Goal: Task Accomplishment & Management: Complete application form

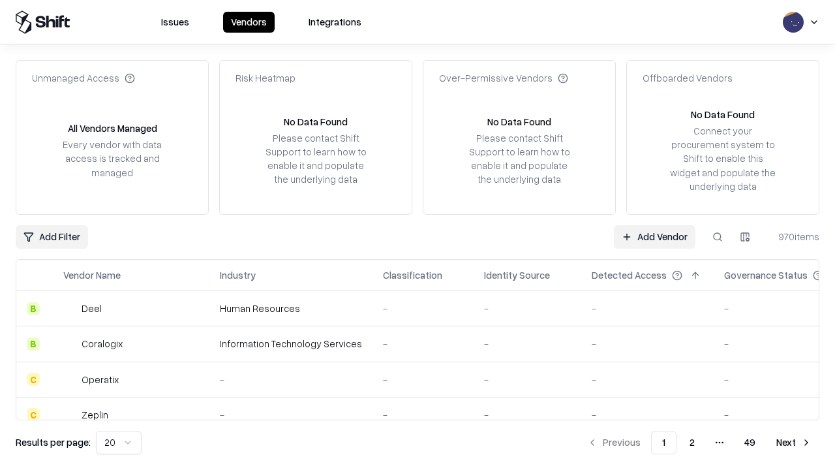
click at [654, 236] on link "Add Vendor" at bounding box center [655, 236] width 82 height 23
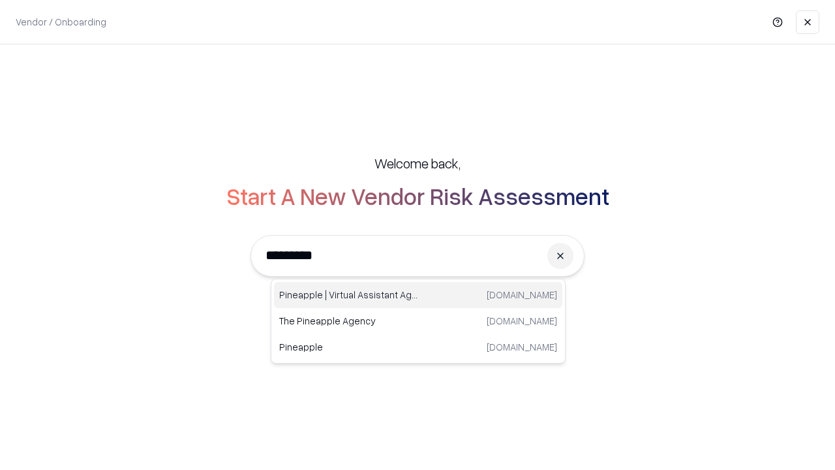
click at [418, 295] on div "Pineapple | Virtual Assistant Agency [DOMAIN_NAME]" at bounding box center [418, 295] width 288 height 26
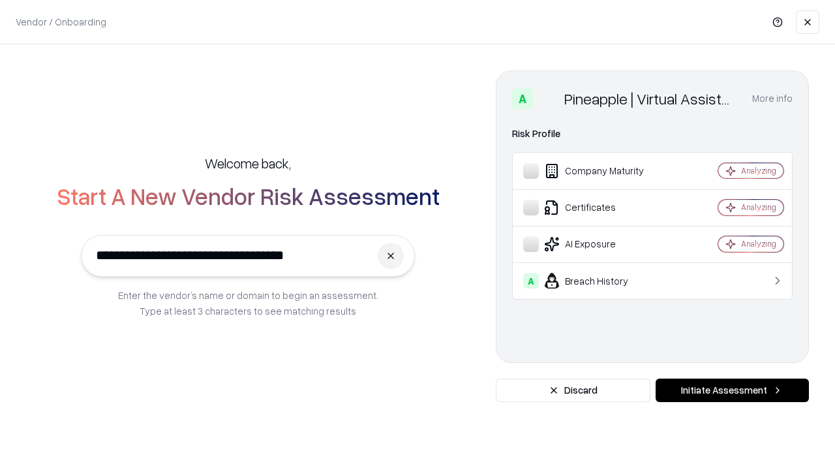
type input "**********"
click at [732, 390] on button "Initiate Assessment" at bounding box center [732, 389] width 153 height 23
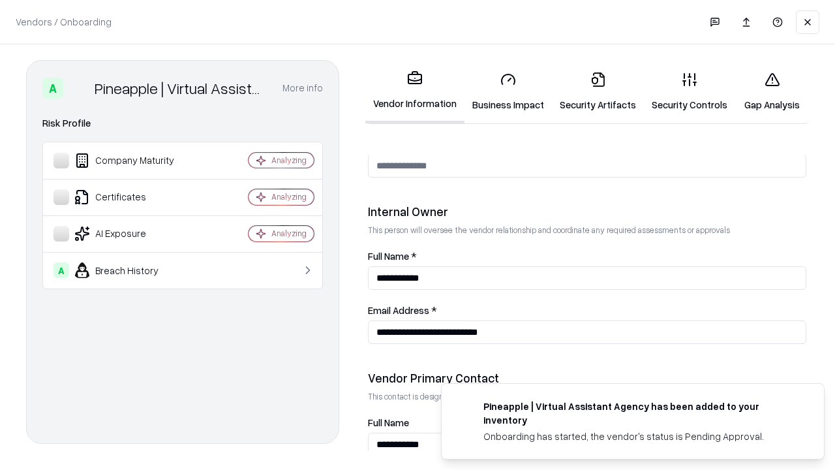
scroll to position [676, 0]
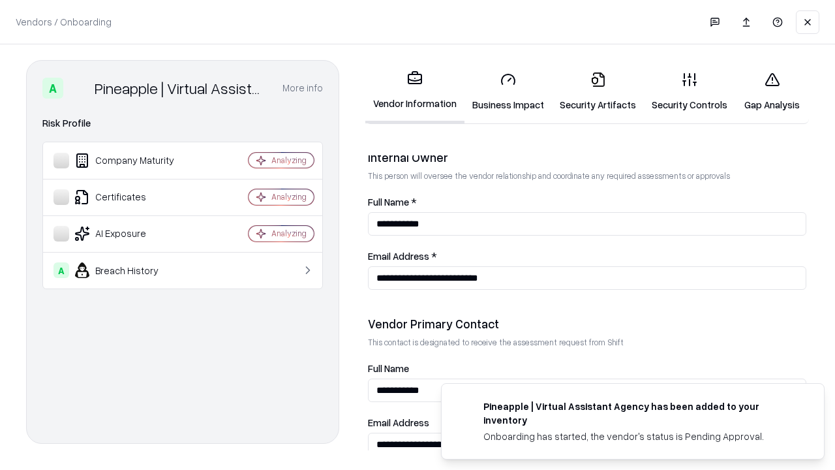
click at [508, 91] on link "Business Impact" at bounding box center [507, 91] width 87 height 61
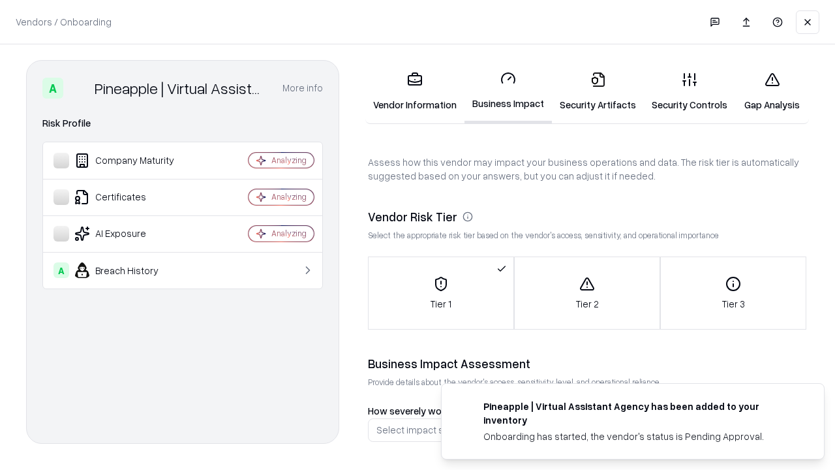
click at [597, 91] on link "Security Artifacts" at bounding box center [598, 91] width 92 height 61
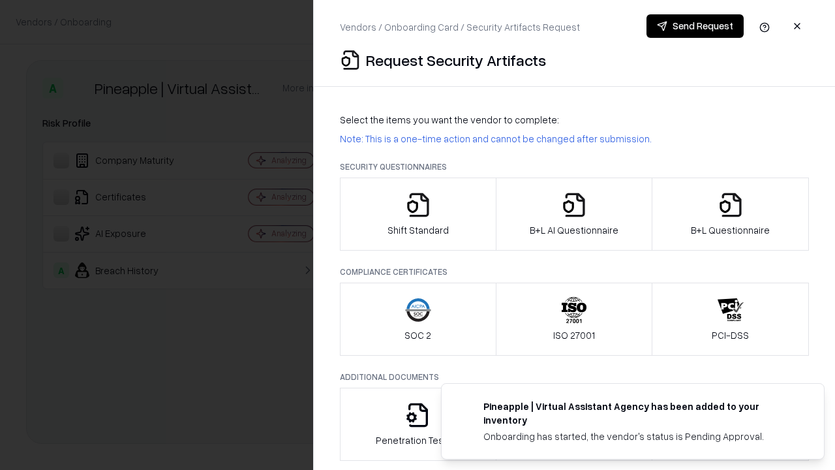
click at [417, 214] on icon "button" at bounding box center [418, 205] width 26 height 26
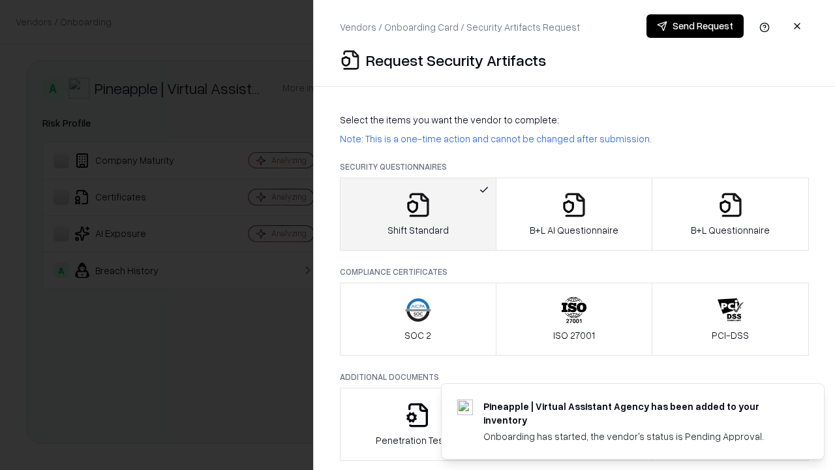
click at [695, 26] on button "Send Request" at bounding box center [694, 25] width 97 height 23
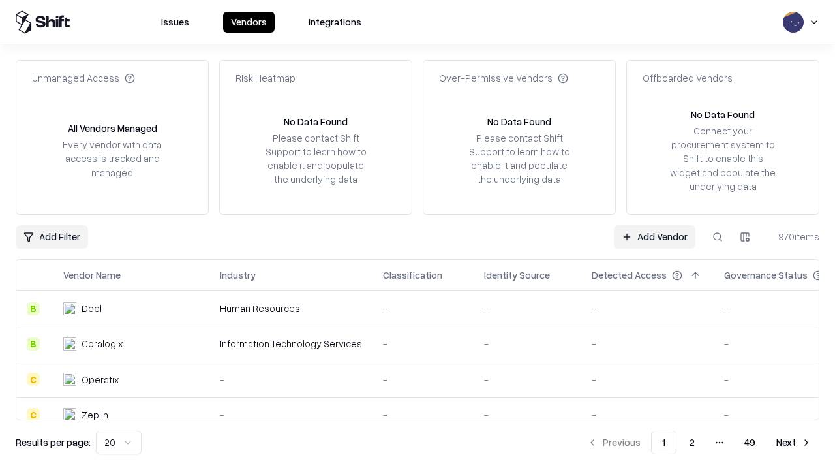
click at [718, 236] on button at bounding box center [717, 236] width 23 height 23
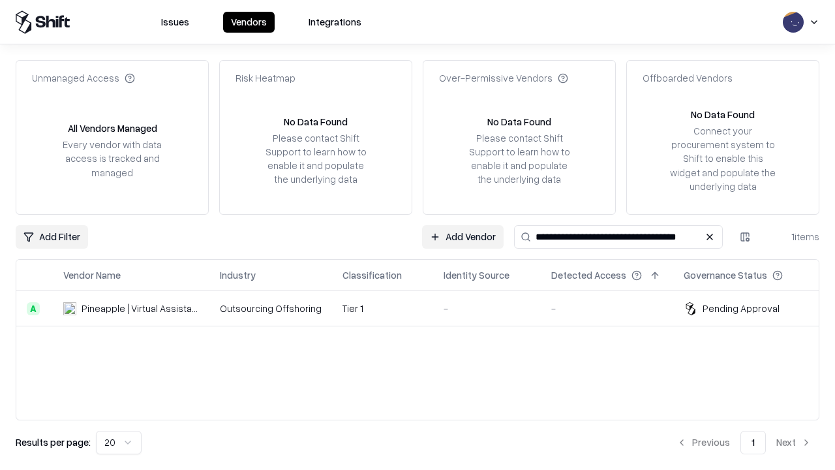
type input "**********"
click at [425, 308] on td "Tier 1" at bounding box center [382, 308] width 101 height 35
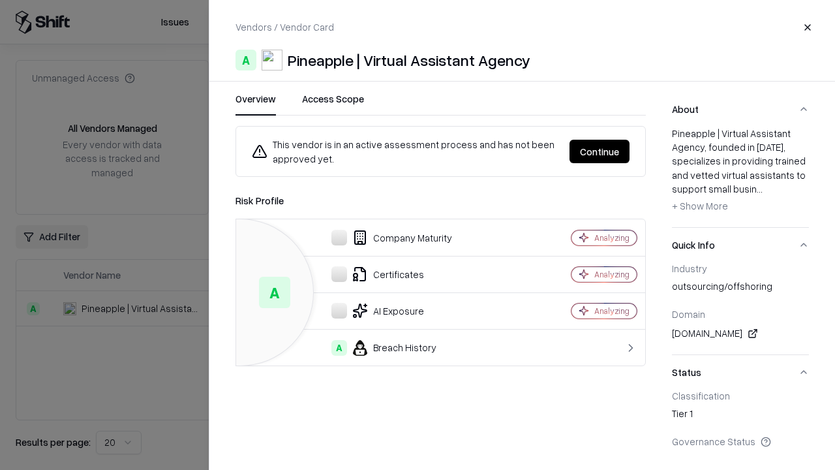
click at [599, 151] on button "Continue" at bounding box center [599, 151] width 60 height 23
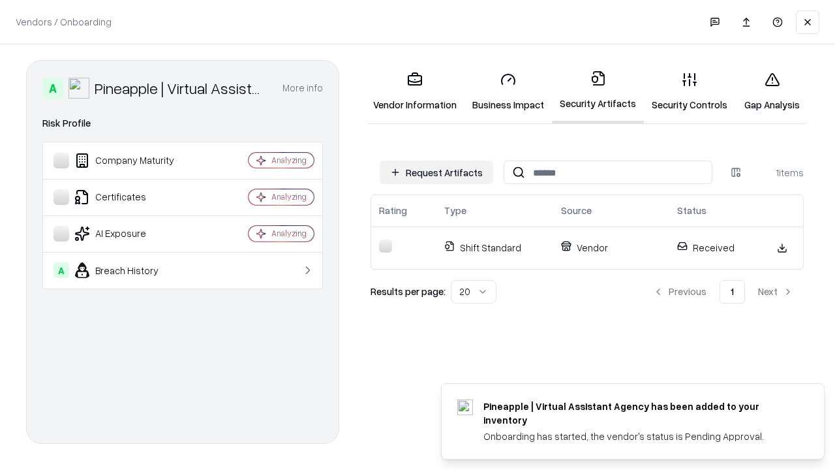
click at [772, 91] on link "Gap Analysis" at bounding box center [772, 91] width 74 height 61
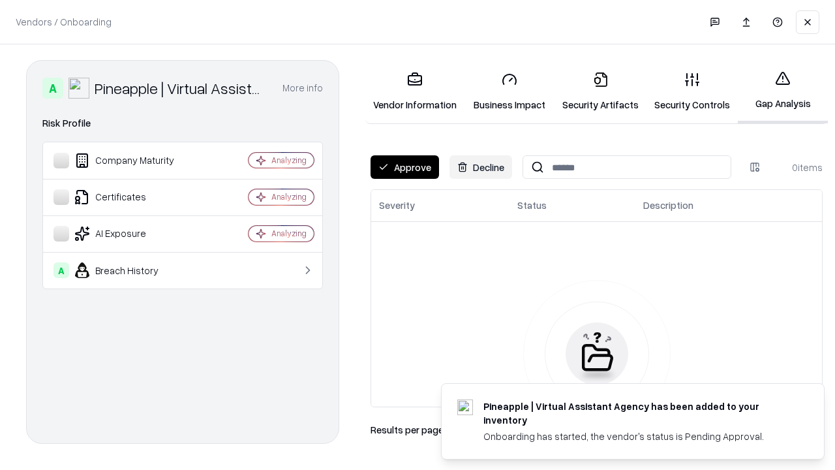
click at [404, 167] on button "Approve" at bounding box center [405, 166] width 68 height 23
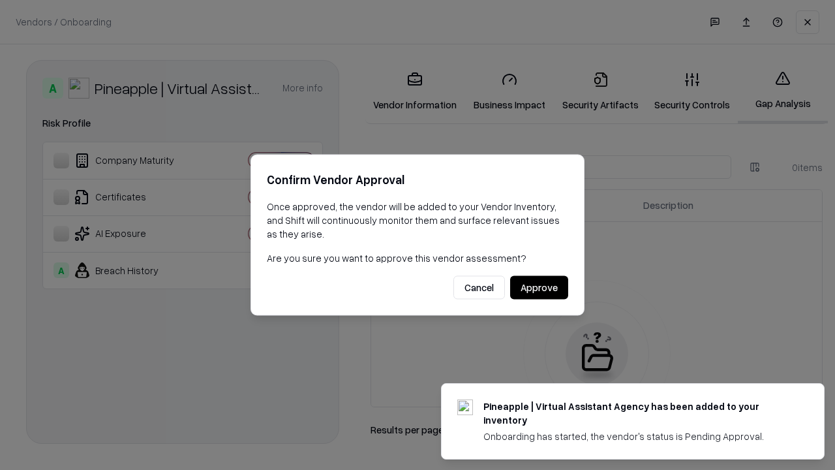
click at [539, 287] on button "Approve" at bounding box center [539, 287] width 58 height 23
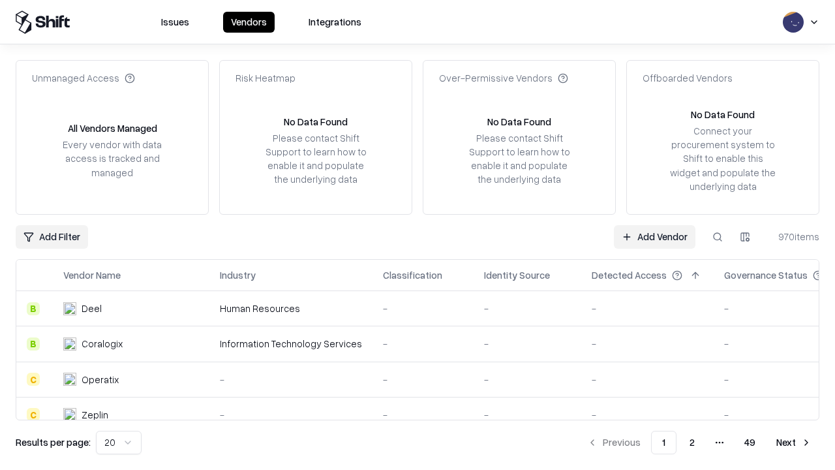
type input "**********"
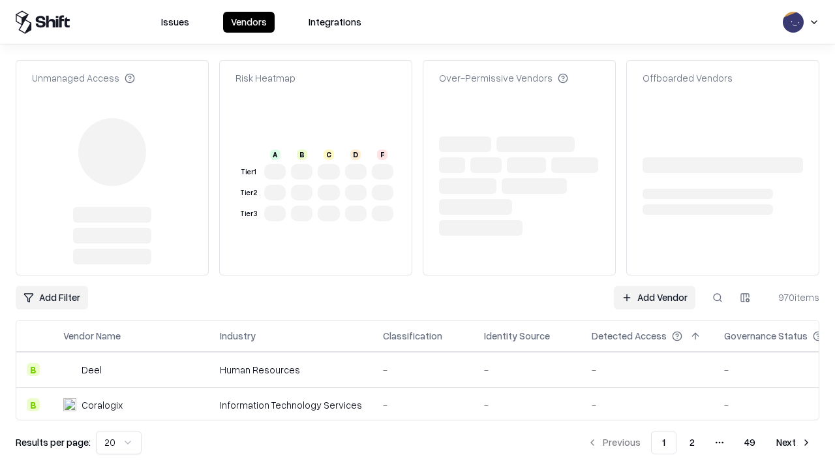
click at [654, 286] on link "Add Vendor" at bounding box center [655, 297] width 82 height 23
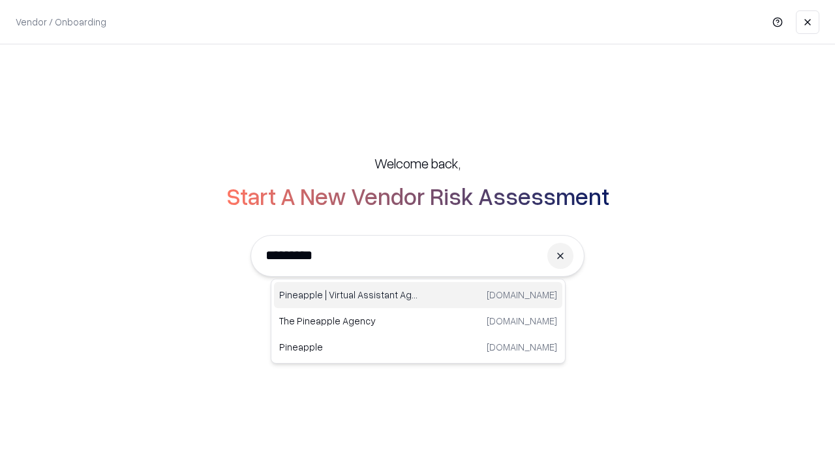
click at [418, 295] on div "Pineapple | Virtual Assistant Agency [DOMAIN_NAME]" at bounding box center [418, 295] width 288 height 26
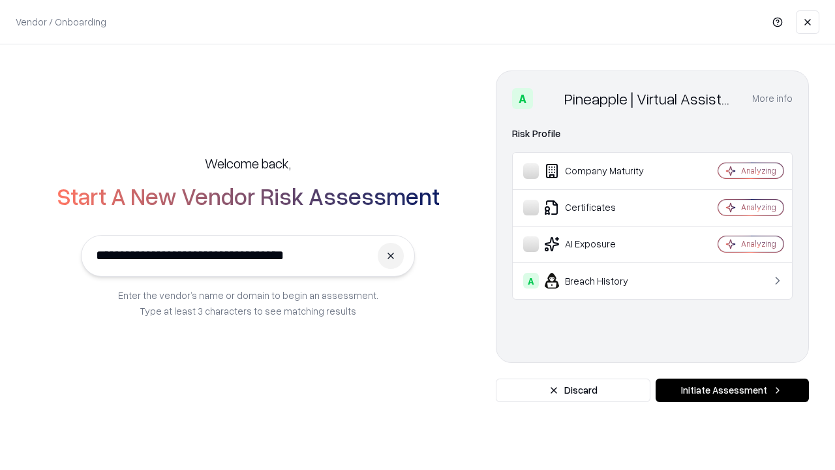
type input "**********"
click at [732, 390] on button "Initiate Assessment" at bounding box center [732, 389] width 153 height 23
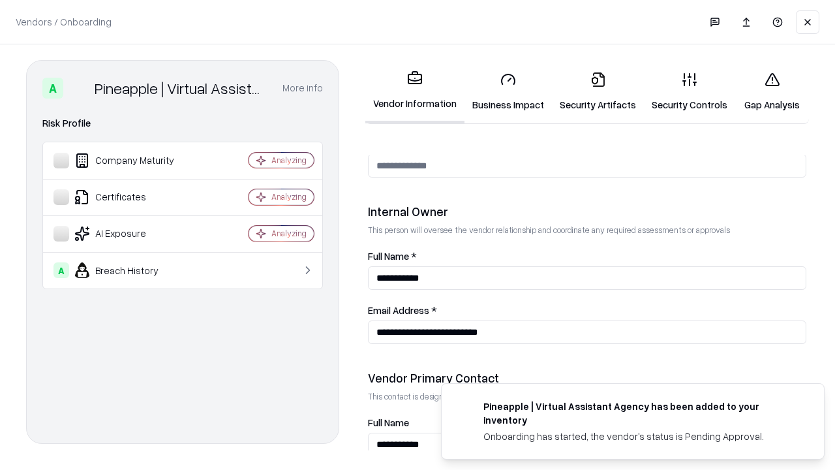
scroll to position [676, 0]
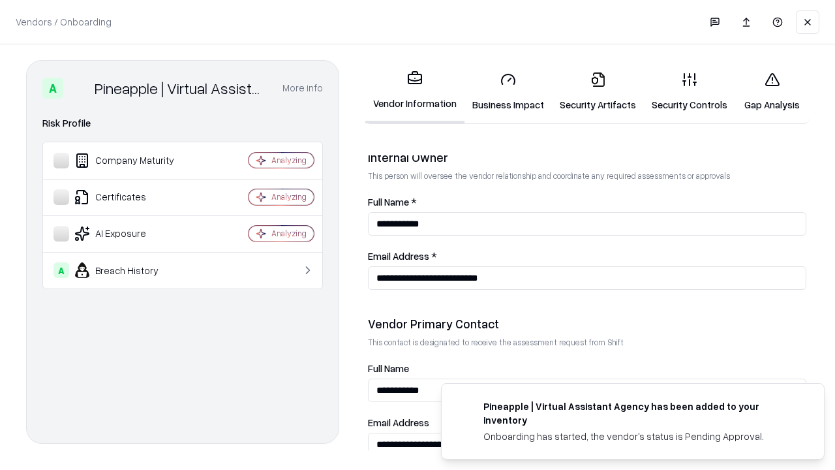
click at [772, 91] on link "Gap Analysis" at bounding box center [772, 91] width 74 height 61
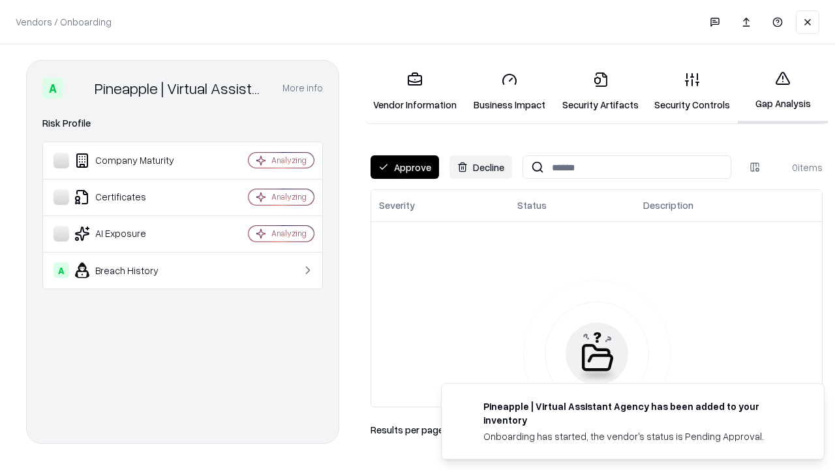
click at [404, 167] on button "Approve" at bounding box center [405, 166] width 68 height 23
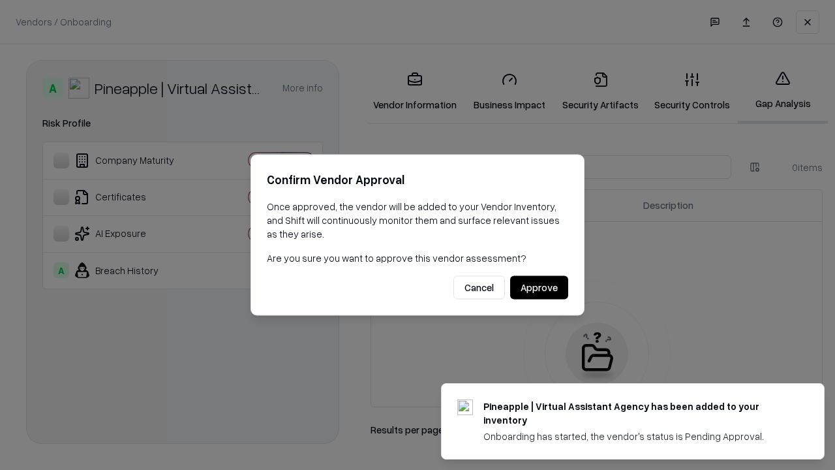
click at [539, 287] on button "Approve" at bounding box center [539, 287] width 58 height 23
